Goal: Find specific page/section: Find specific page/section

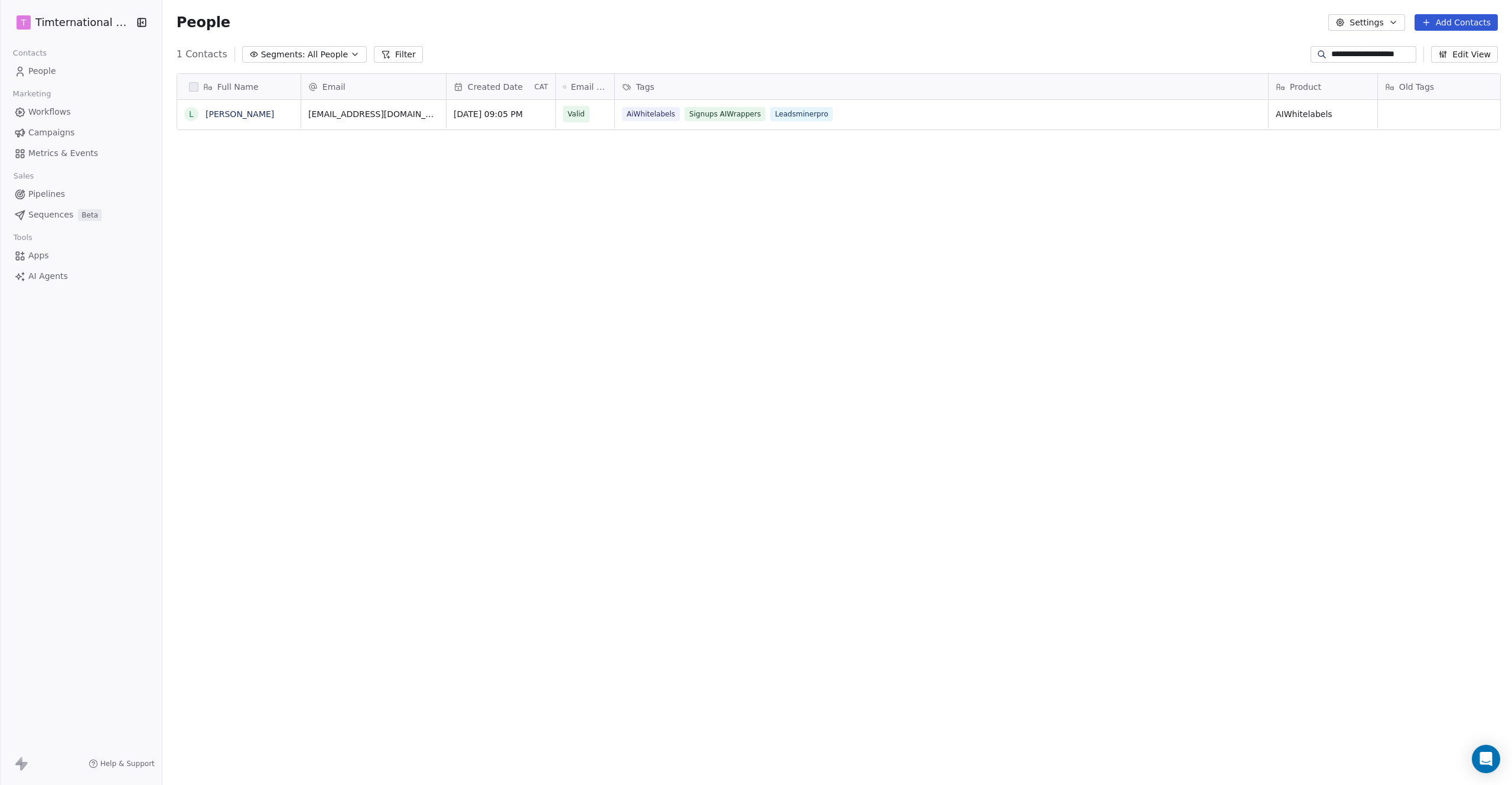
scroll to position [682, 1344]
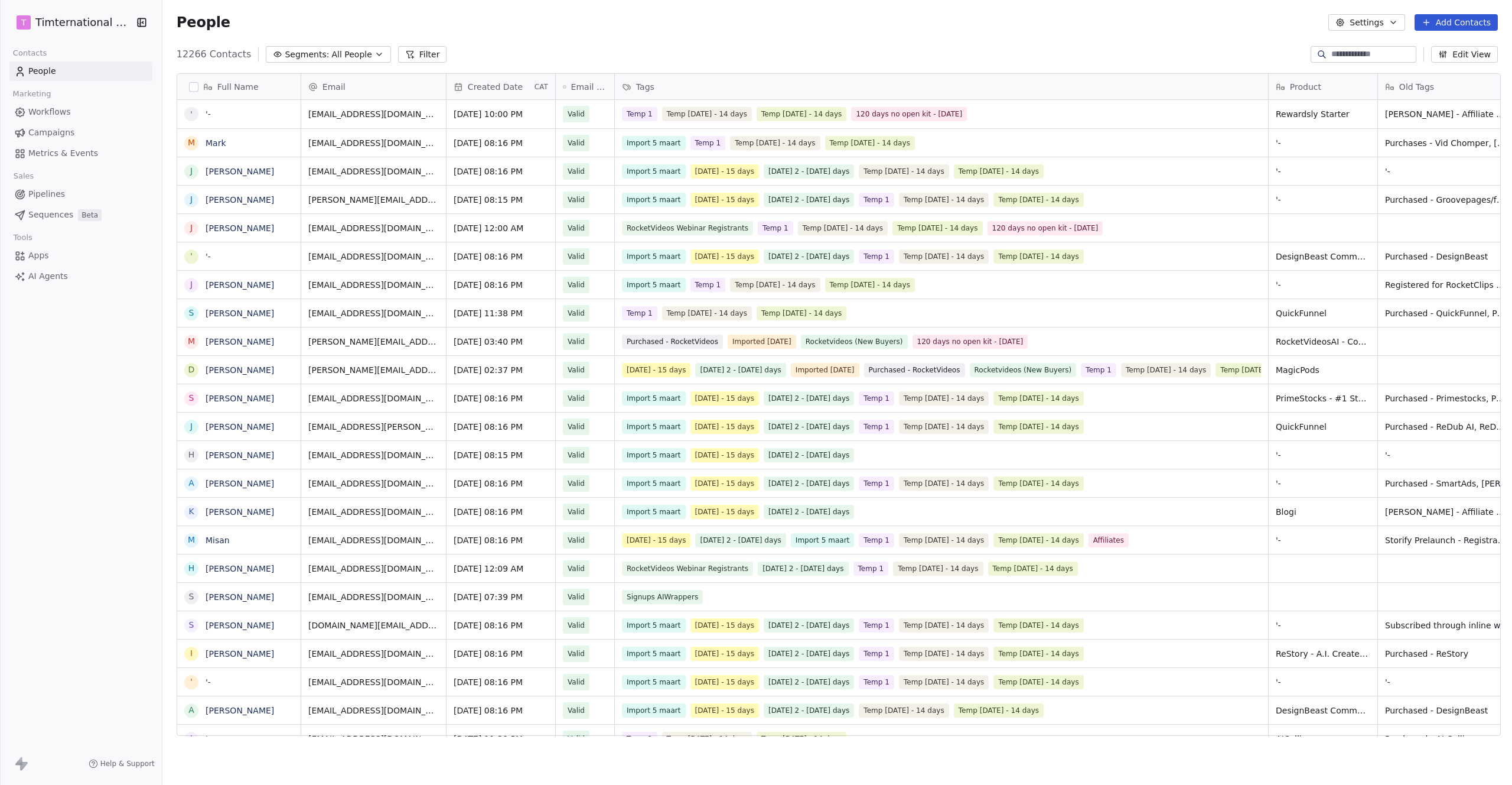
scroll to position [682, 1344]
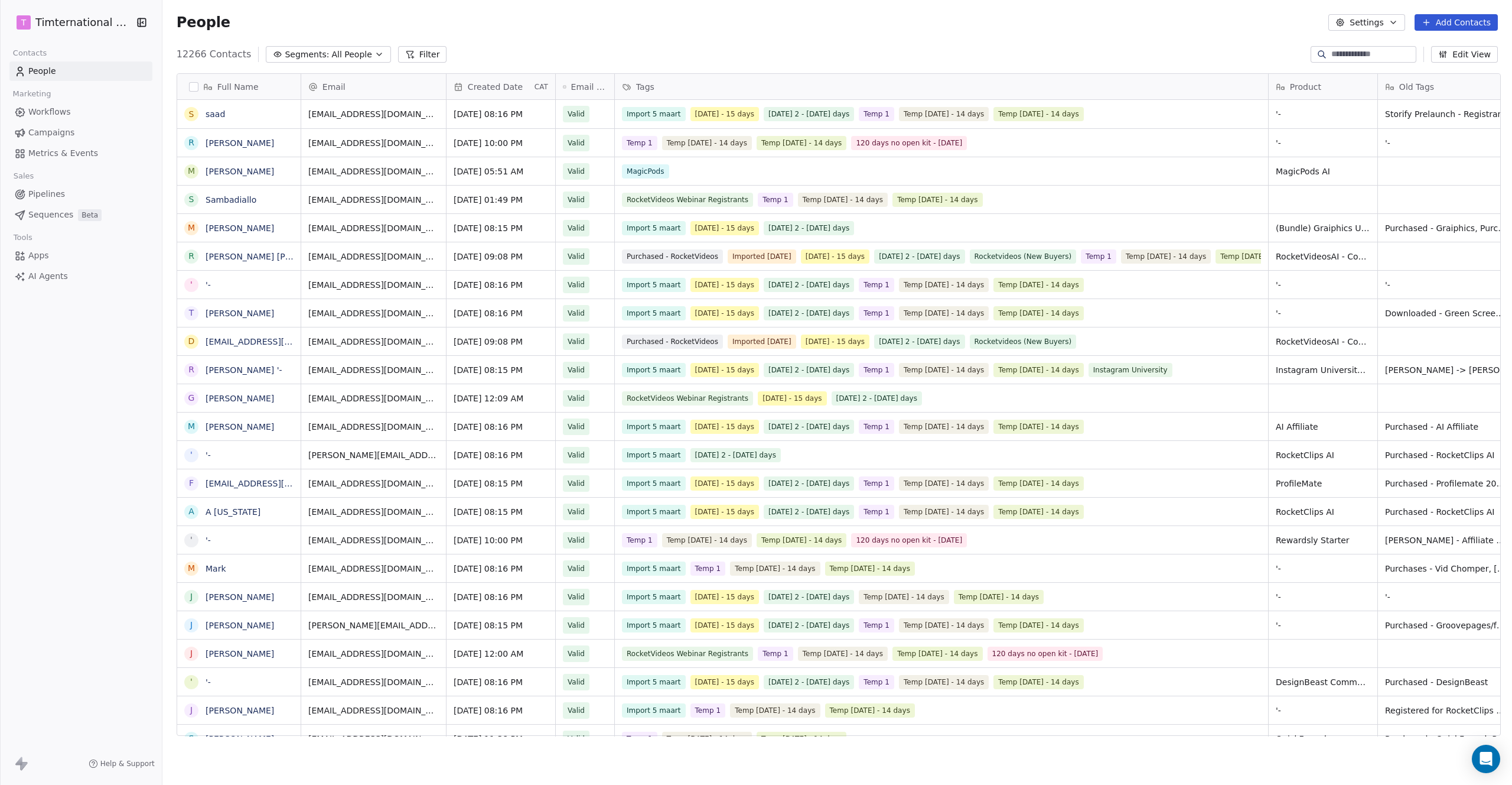
scroll to position [682, 1344]
